Goal: Check status

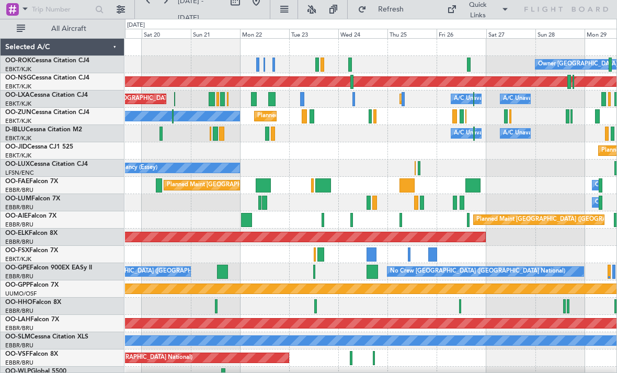
click at [352, 100] on div at bounding box center [353, 99] width 3 height 14
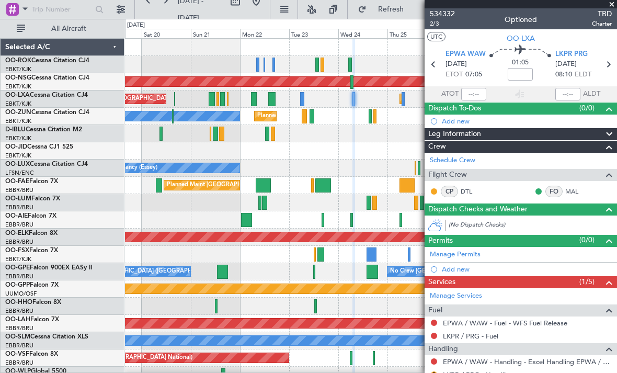
click at [611, 2] on span at bounding box center [611, 4] width 10 height 9
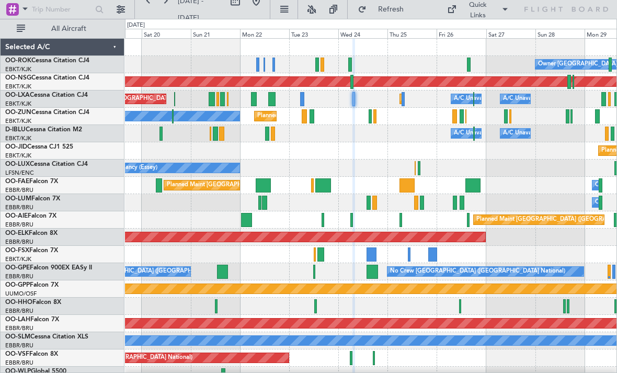
type input "0"
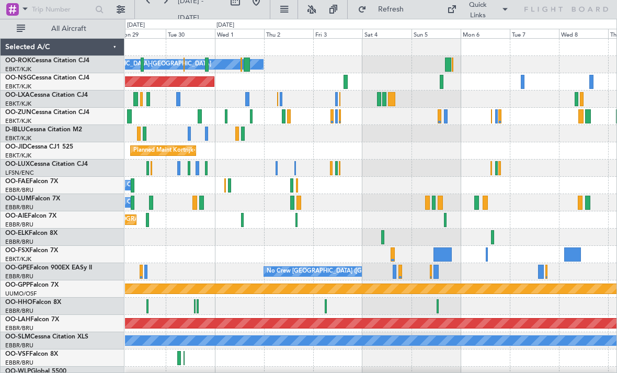
click at [348, 80] on div "Planned Maint [GEOGRAPHIC_DATA] ([GEOGRAPHIC_DATA])" at bounding box center [370, 81] width 491 height 17
click at [345, 85] on div at bounding box center [345, 82] width 4 height 14
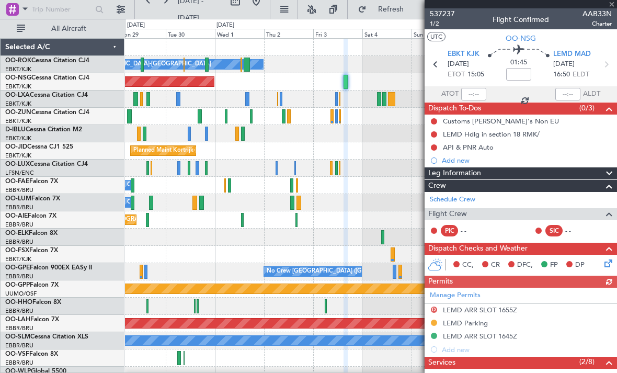
click at [610, 3] on div at bounding box center [520, 4] width 192 height 8
click at [611, 4] on span at bounding box center [611, 4] width 10 height 9
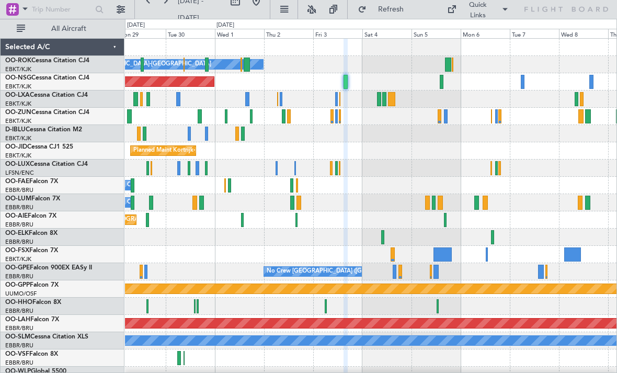
type input "0"
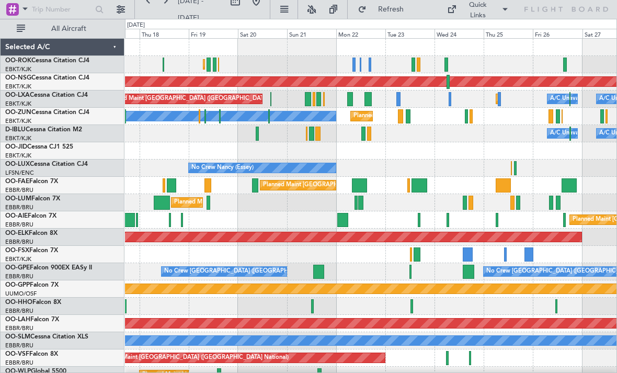
click at [382, 7] on span "Refresh" at bounding box center [390, 9] width 44 height 7
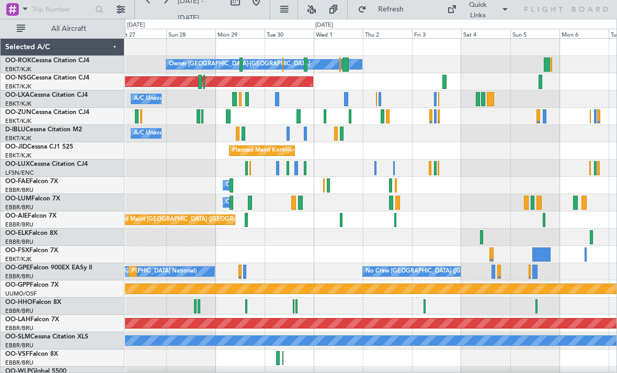
click at [348, 67] on div at bounding box center [345, 64] width 6 height 14
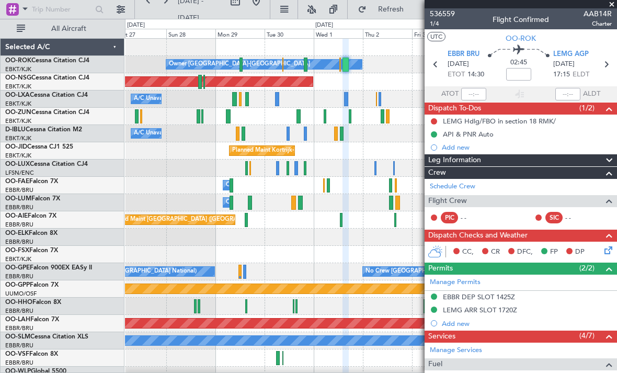
click at [610, 7] on span at bounding box center [611, 4] width 10 height 9
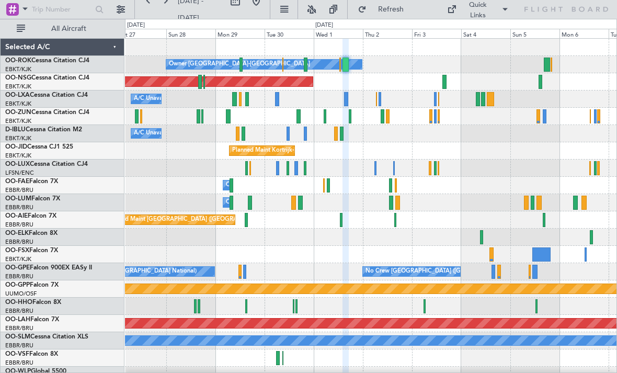
type input "0"
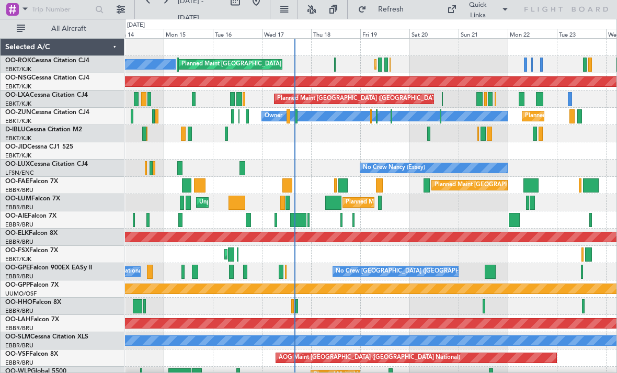
click at [442, 101] on div at bounding box center [442, 99] width 1 height 14
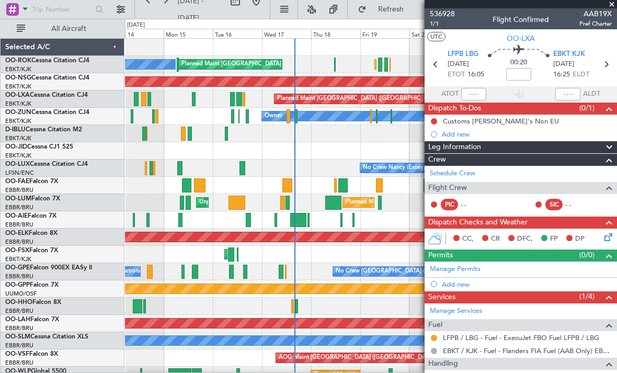
click at [607, 6] on span at bounding box center [611, 4] width 10 height 9
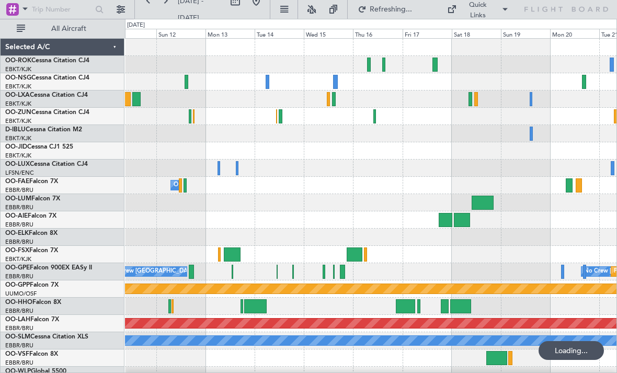
scroll to position [10, 0]
